Goal: Transaction & Acquisition: Obtain resource

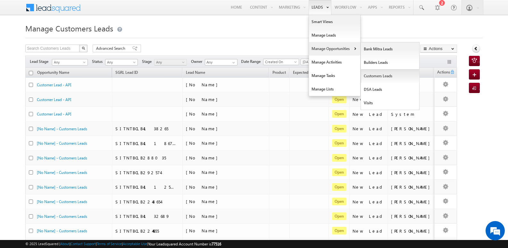
click at [374, 75] on link "Customers Leads" at bounding box center [390, 75] width 59 height 13
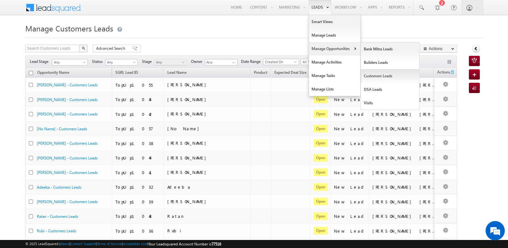
click at [375, 74] on link "Customers Leads" at bounding box center [390, 75] width 59 height 13
click at [380, 75] on link "Customers Leads" at bounding box center [390, 75] width 59 height 13
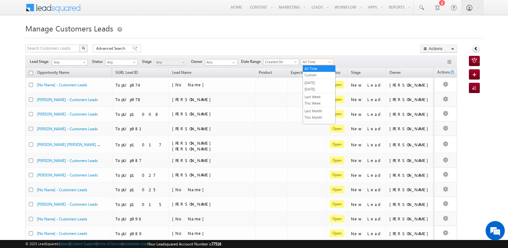
click at [321, 62] on span "All Time" at bounding box center [316, 62] width 30 height 6
click at [315, 88] on link "[DATE]" at bounding box center [319, 89] width 32 height 6
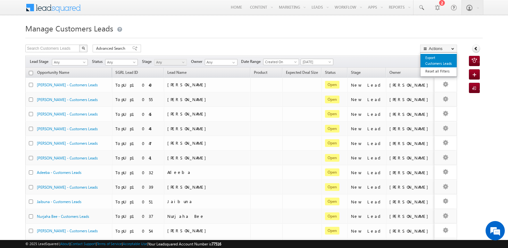
click at [429, 60] on link "Export Customers Leads" at bounding box center [438, 60] width 36 height 13
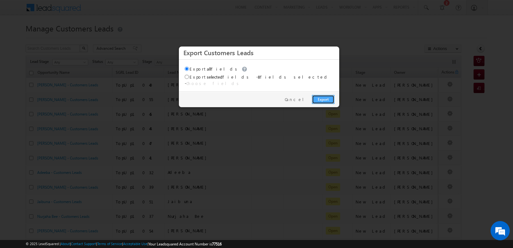
click at [323, 95] on link "Export" at bounding box center [323, 99] width 22 height 9
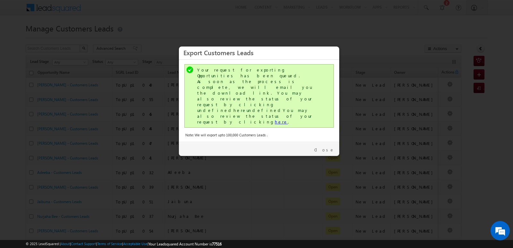
click at [275, 119] on link "here" at bounding box center [281, 121] width 13 height 5
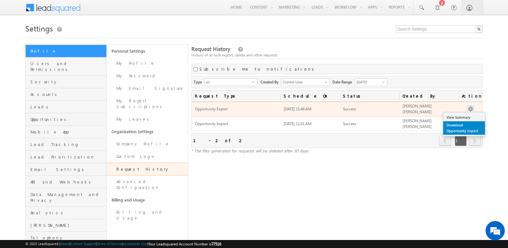
click at [460, 124] on link "Download Opportunity Export" at bounding box center [464, 127] width 42 height 13
